Goal: Transaction & Acquisition: Purchase product/service

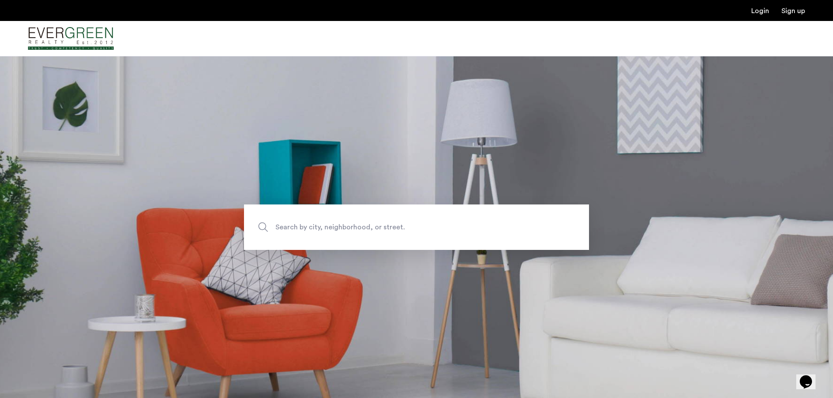
click at [308, 227] on span "Search by city, neighborhood, or street." at bounding box center [395, 227] width 241 height 12
click at [308, 227] on input "Search by city, neighborhood, or street." at bounding box center [416, 227] width 345 height 45
type input "**********"
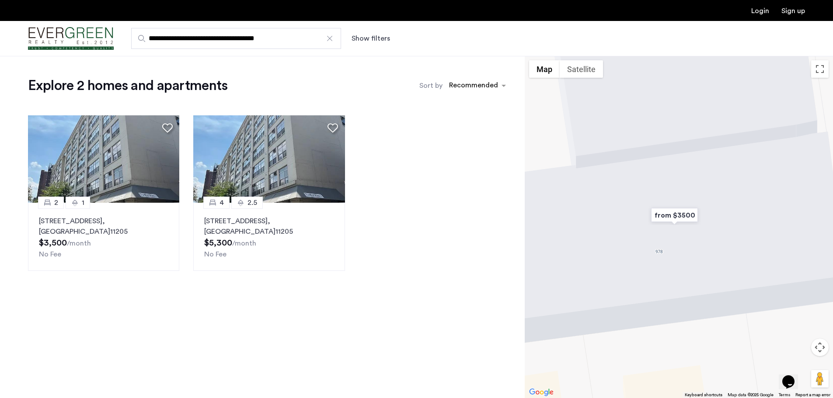
click at [167, 37] on input "**********" at bounding box center [236, 38] width 210 height 21
type input "**********"
click at [715, 306] on div at bounding box center [679, 227] width 308 height 342
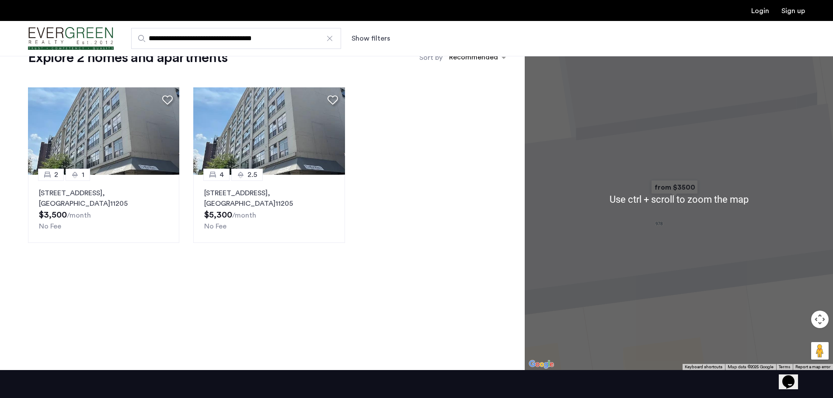
scroll to position [127, 0]
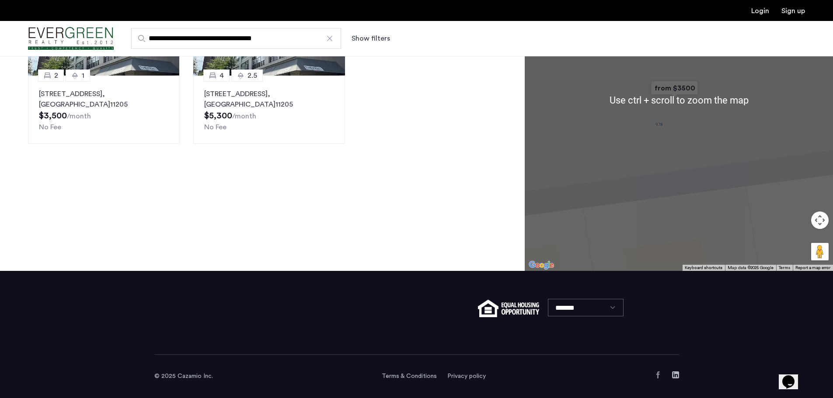
click at [824, 223] on button "Map camera controls" at bounding box center [819, 220] width 17 height 17
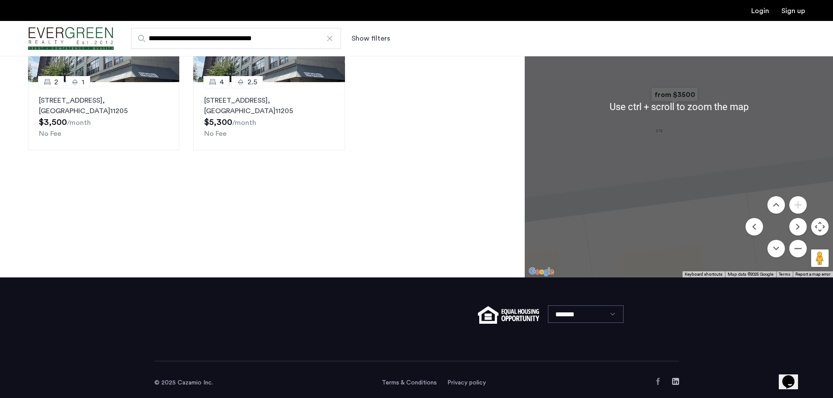
scroll to position [83, 0]
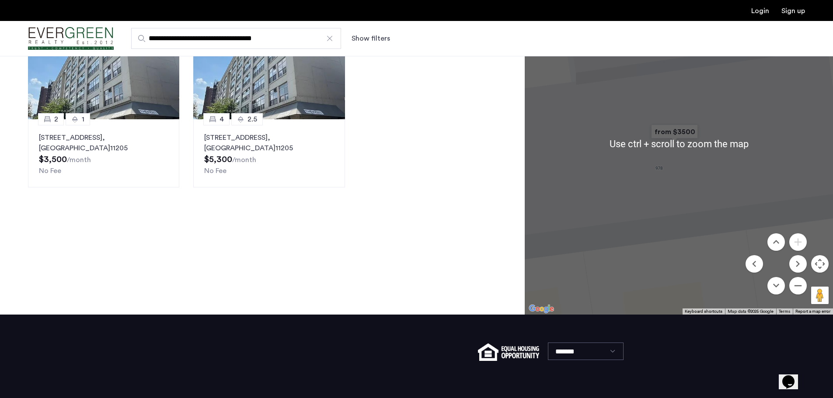
click at [817, 260] on button "Map camera controls" at bounding box center [819, 263] width 17 height 17
click at [816, 266] on button "Map camera controls" at bounding box center [819, 263] width 17 height 17
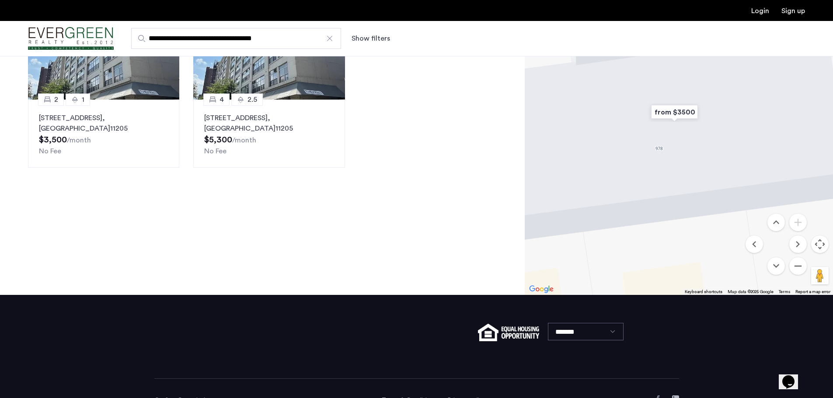
scroll to position [127, 0]
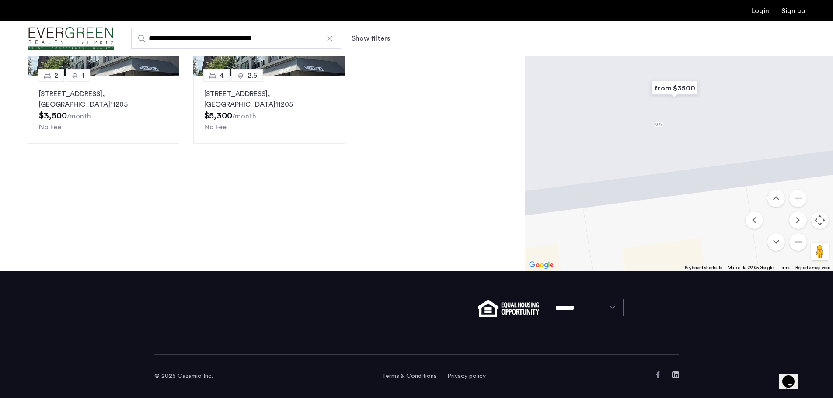
click at [799, 239] on button "Zoom out" at bounding box center [797, 241] width 17 height 17
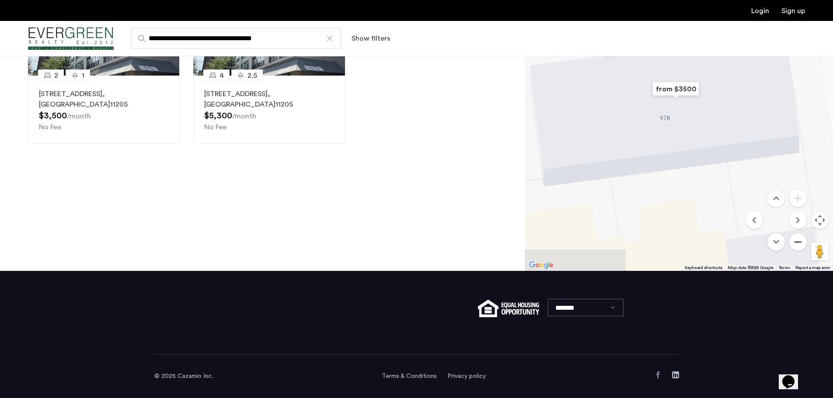
click at [799, 239] on button "Zoom out" at bounding box center [797, 241] width 17 height 17
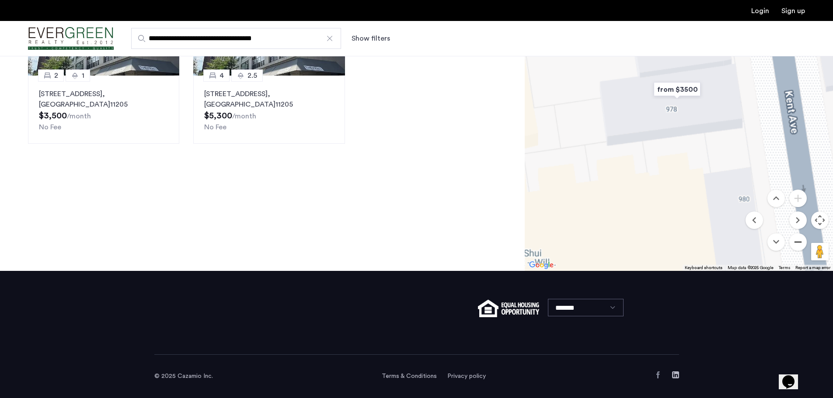
click at [799, 239] on button "Zoom out" at bounding box center [797, 241] width 17 height 17
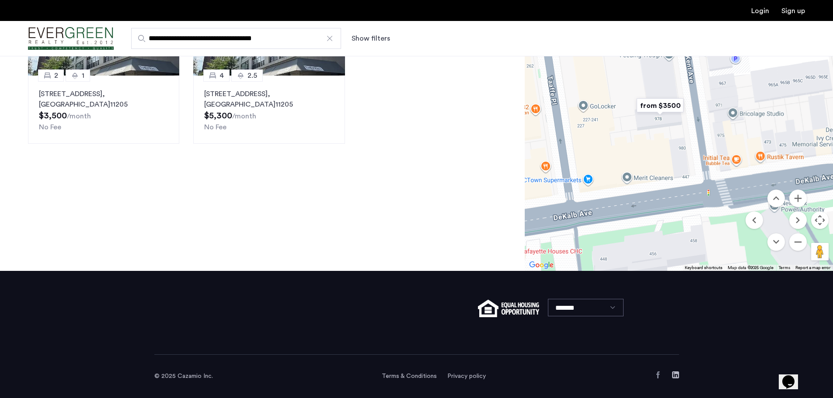
drag, startPoint x: 690, startPoint y: 166, endPoint x: 688, endPoint y: 185, distance: 19.7
click at [688, 185] on div at bounding box center [679, 100] width 308 height 342
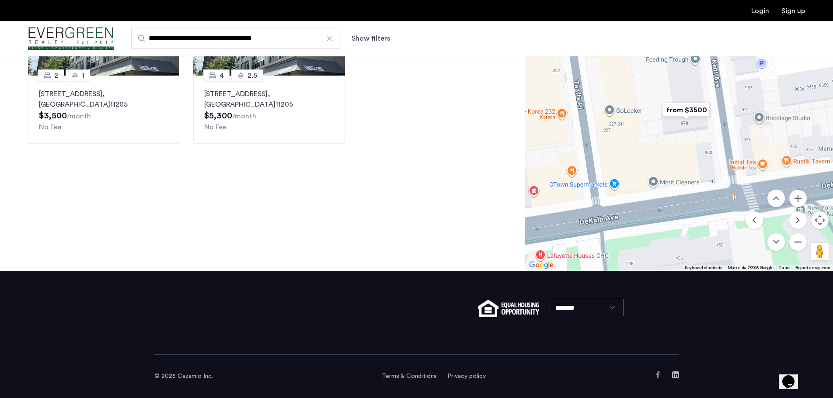
click at [622, 178] on div at bounding box center [679, 100] width 308 height 342
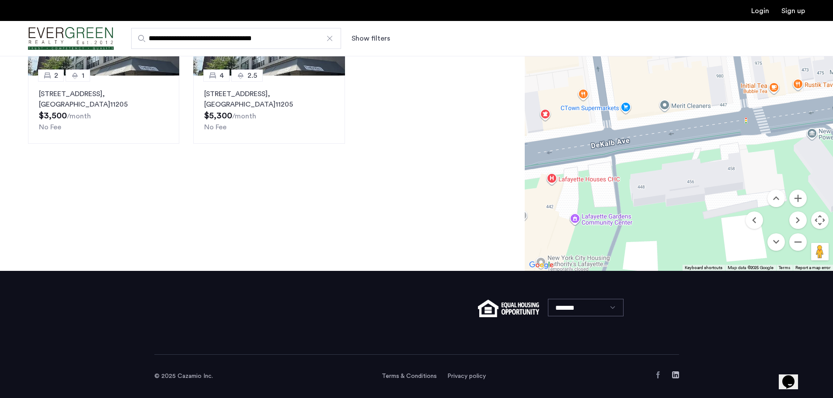
drag, startPoint x: 688, startPoint y: 194, endPoint x: 700, endPoint y: 116, distance: 78.6
click at [700, 116] on div at bounding box center [679, 100] width 308 height 342
click at [802, 240] on button "Zoom out" at bounding box center [797, 241] width 17 height 17
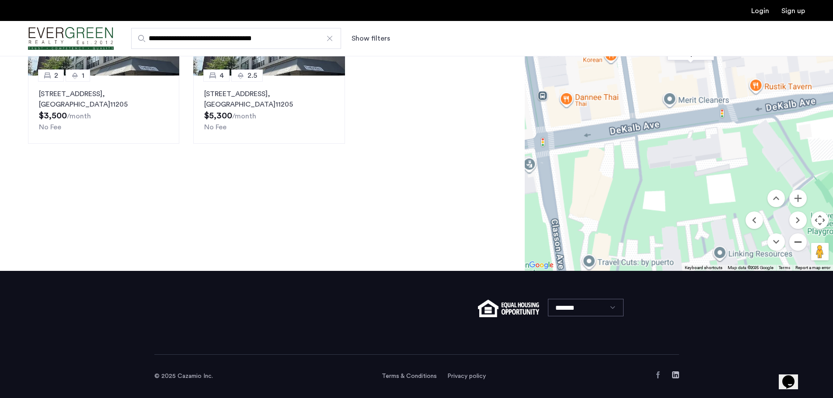
click at [802, 240] on button "Zoom out" at bounding box center [797, 241] width 17 height 17
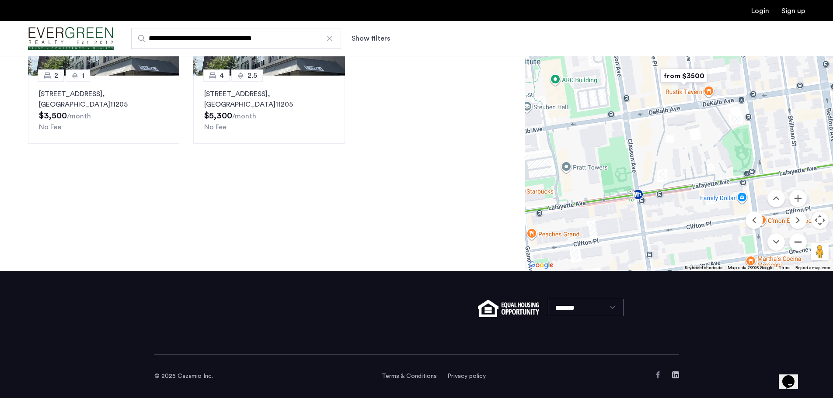
click at [802, 240] on button "Zoom out" at bounding box center [797, 241] width 17 height 17
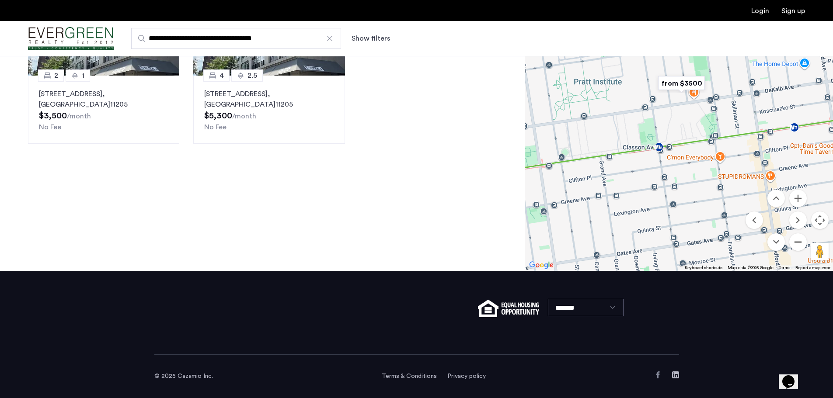
click at [802, 240] on button "Zoom out" at bounding box center [797, 241] width 17 height 17
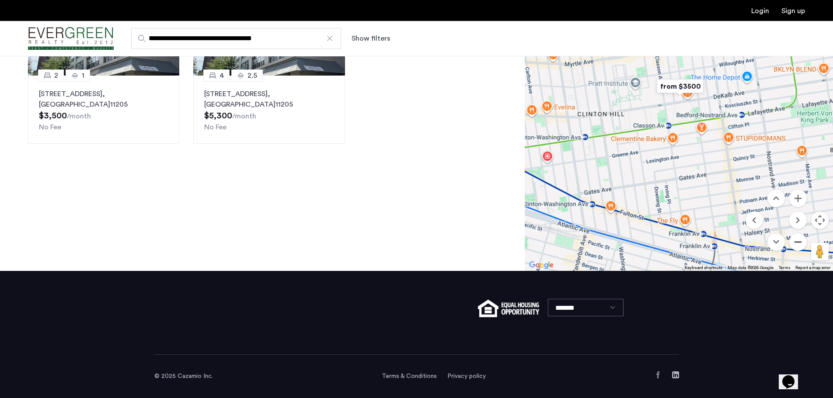
click at [802, 240] on button "Zoom out" at bounding box center [797, 241] width 17 height 17
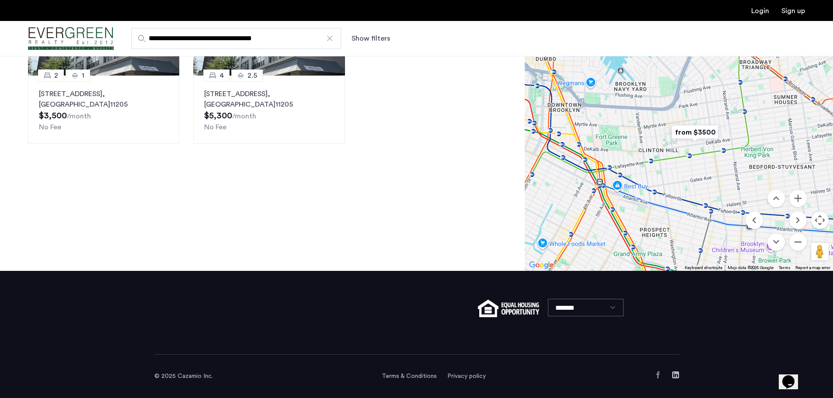
drag, startPoint x: 645, startPoint y: 115, endPoint x: 701, endPoint y: 202, distance: 104.2
click at [701, 202] on div at bounding box center [679, 100] width 308 height 342
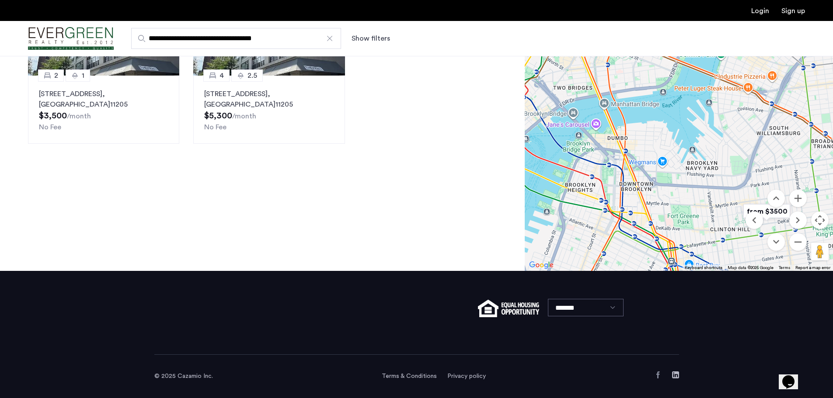
click at [693, 202] on div at bounding box center [679, 100] width 308 height 342
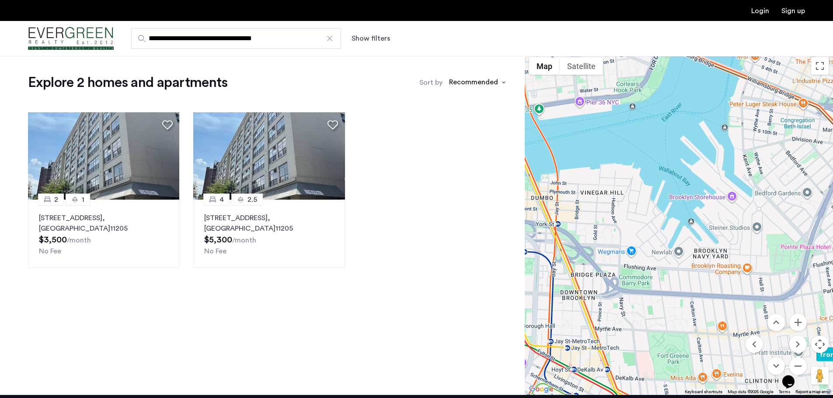
scroll to position [0, 0]
